Goal: Check status: Check status

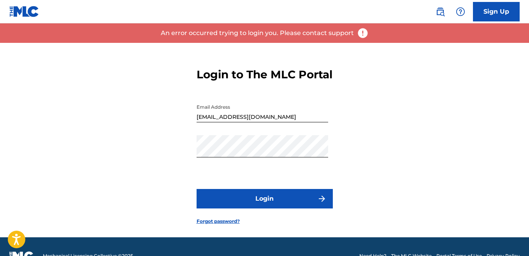
click at [249, 213] on form "Login to The MLC Portal Email Address smaili@onda.dz Password Login Forgot pass…" at bounding box center [265, 140] width 136 height 194
click at [253, 206] on button "Login" at bounding box center [265, 198] width 136 height 19
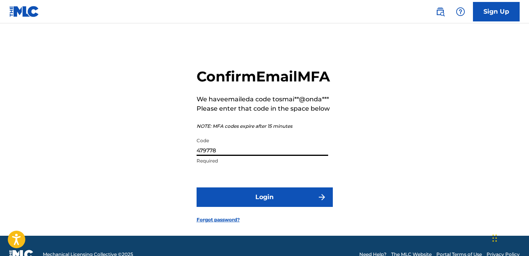
click at [227, 156] on input "479778" at bounding box center [263, 145] width 132 height 22
paste input "208890"
type input "208890"
click at [234, 207] on button "Login" at bounding box center [265, 196] width 136 height 19
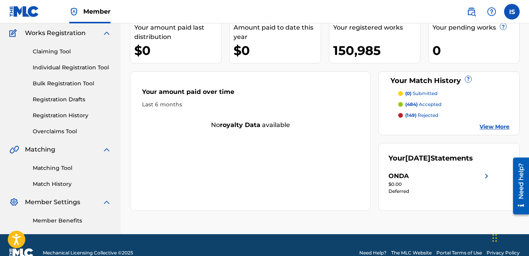
scroll to position [64, 0]
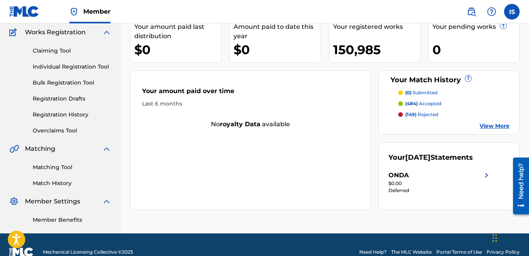
click at [325, 37] on div "Your amount paid last distribution $0 Amount paid to date this year $0 Your reg…" at bounding box center [325, 110] width 390 height 200
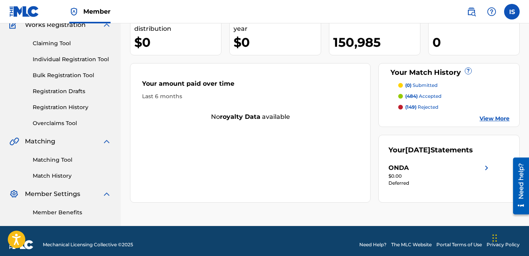
scroll to position [71, 0]
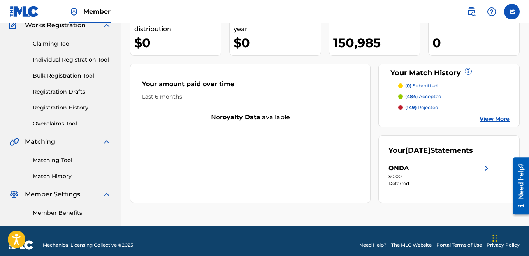
click at [424, 173] on div "ONDA" at bounding box center [440, 168] width 103 height 9
